Goal: Task Accomplishment & Management: Complete application form

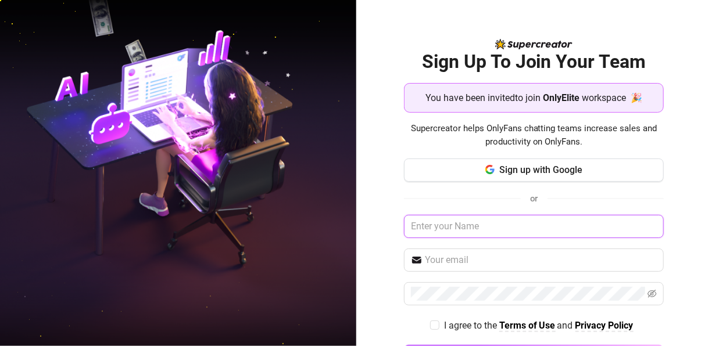
click at [457, 230] on input "text" at bounding box center [534, 226] width 260 height 23
type input "o"
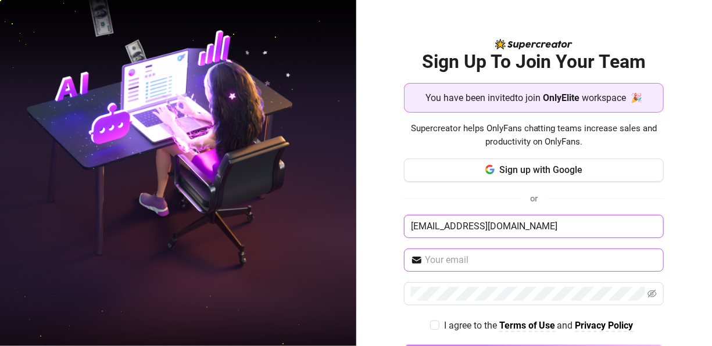
type input "[EMAIL_ADDRESS][DOMAIN_NAME]"
click at [453, 258] on input "text" at bounding box center [541, 260] width 232 height 14
type input "[EMAIL_ADDRESS][DOMAIN_NAME]"
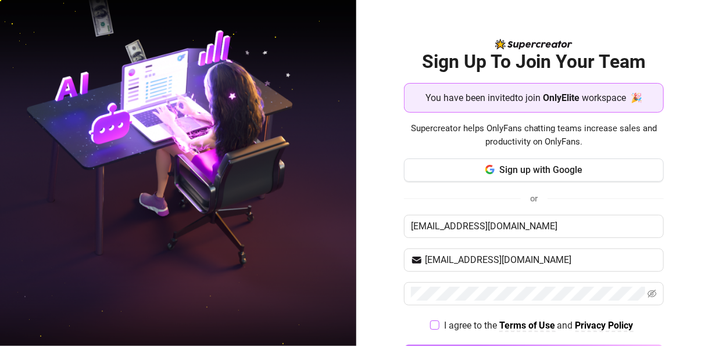
click at [430, 321] on input "I agree to the Terms of Use and Privacy Policy" at bounding box center [434, 325] width 8 height 8
checkbox input "true"
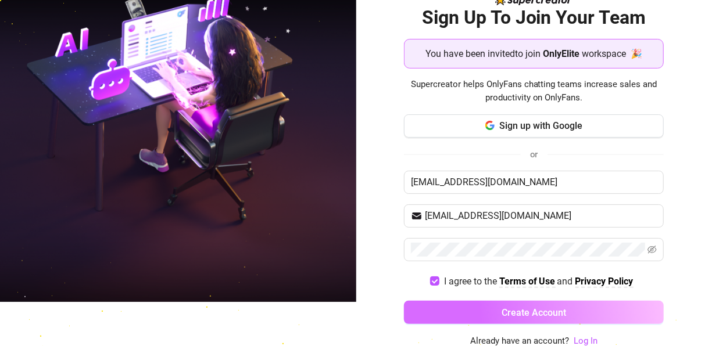
click at [531, 310] on span "Create Account" at bounding box center [534, 312] width 65 height 11
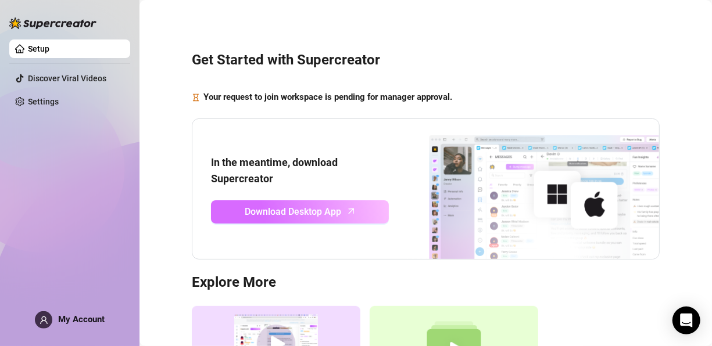
click at [284, 207] on span "Download Desktop App" at bounding box center [293, 212] width 96 height 15
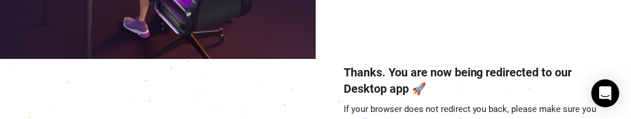
scroll to position [110, 0]
